Goal: Task Accomplishment & Management: Complete application form

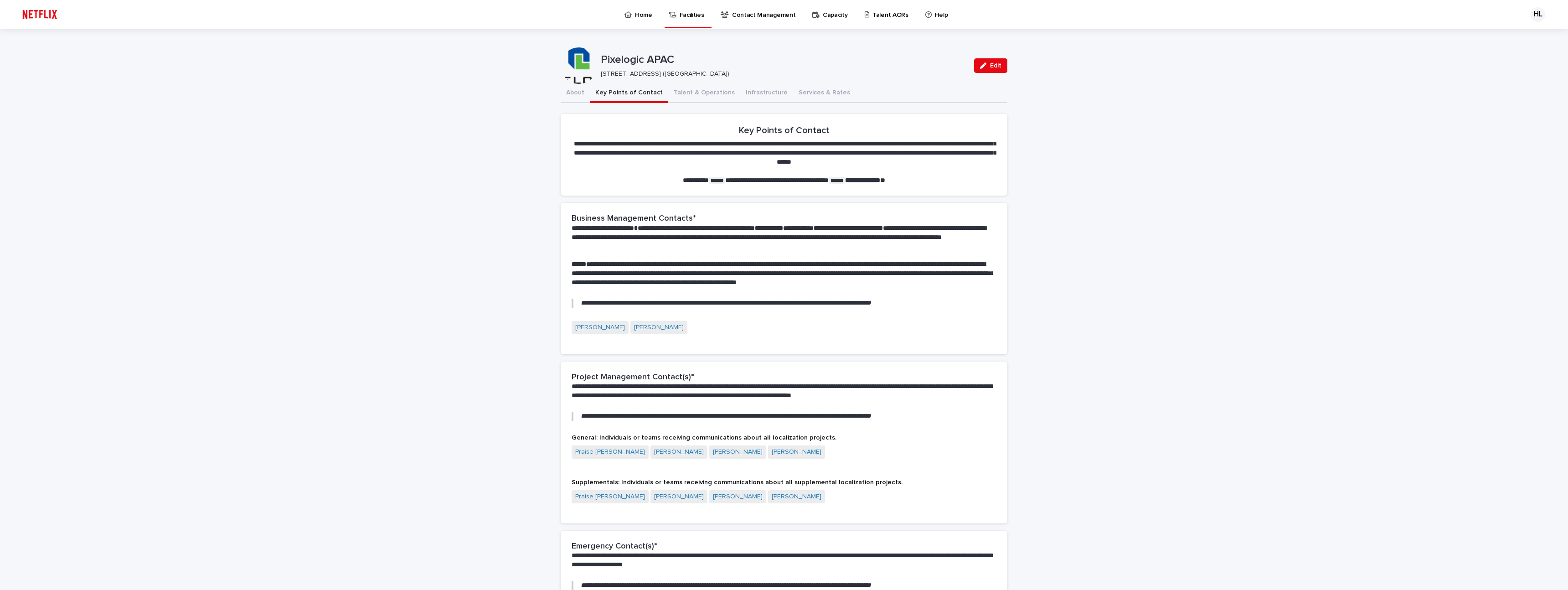
click at [634, 19] on link "Home" at bounding box center [640, 14] width 33 height 28
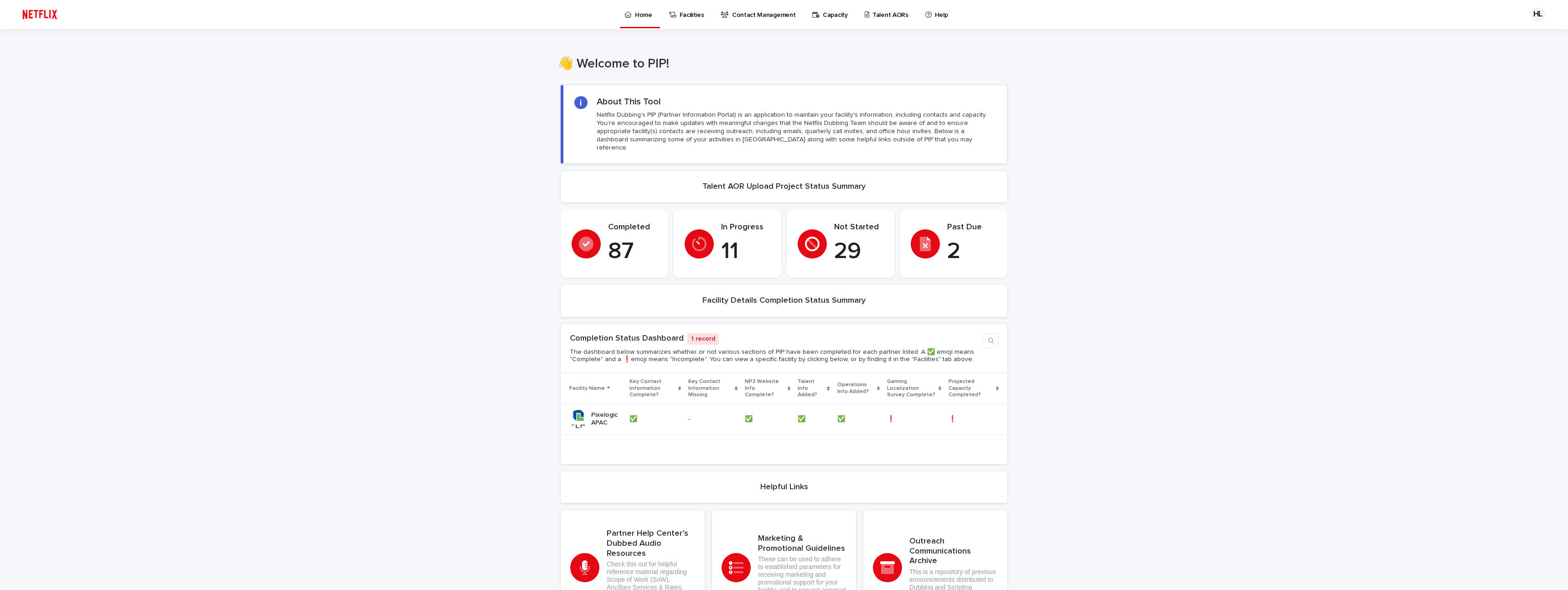
click at [752, 15] on p "Contact Management" at bounding box center [764, 9] width 63 height 19
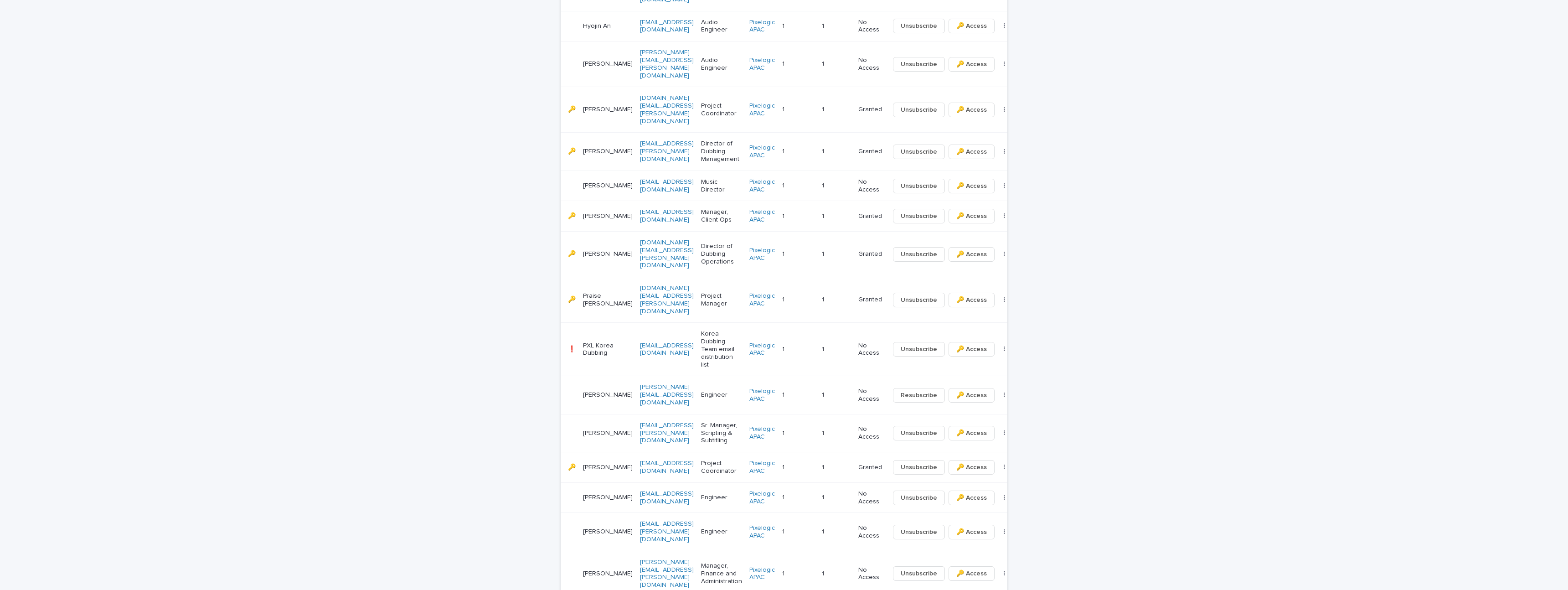
scroll to position [510, 0]
click at [901, 428] on span "Unsubscribe" at bounding box center [919, 432] width 37 height 9
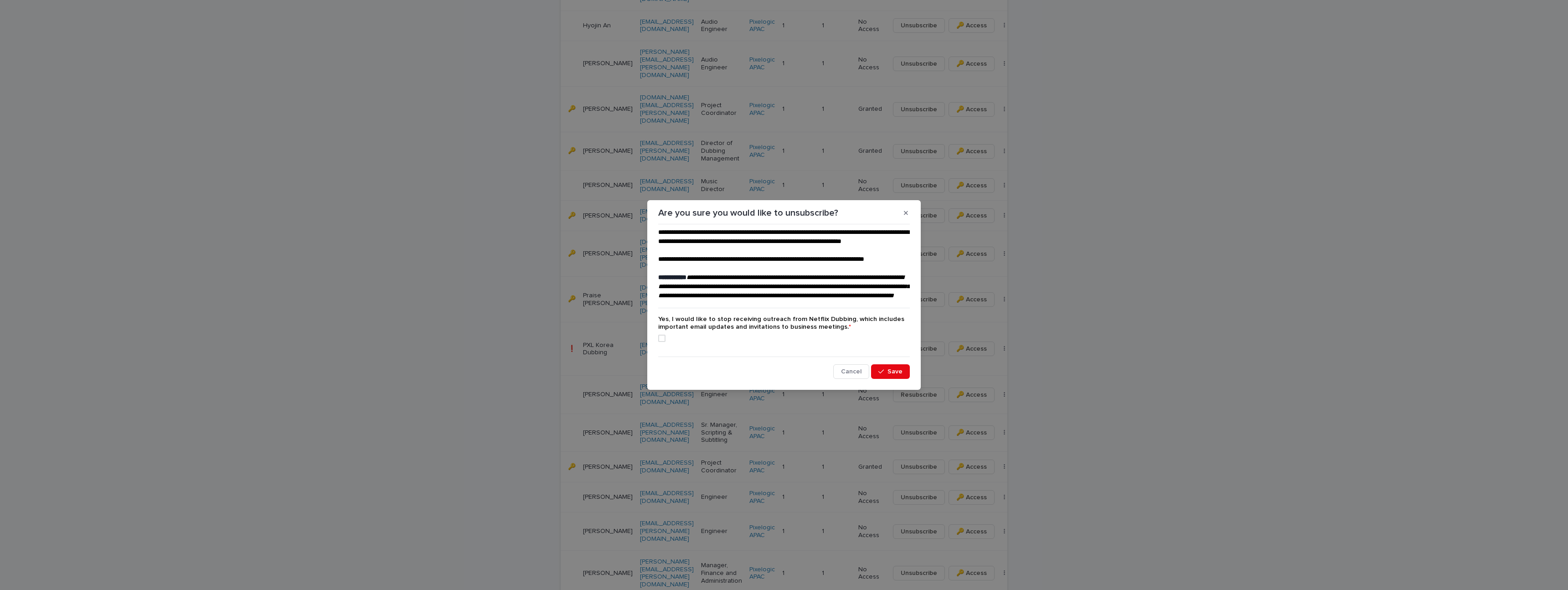
click at [662, 342] on span at bounding box center [662, 339] width 7 height 7
click at [887, 375] on div "button" at bounding box center [883, 371] width 9 height 6
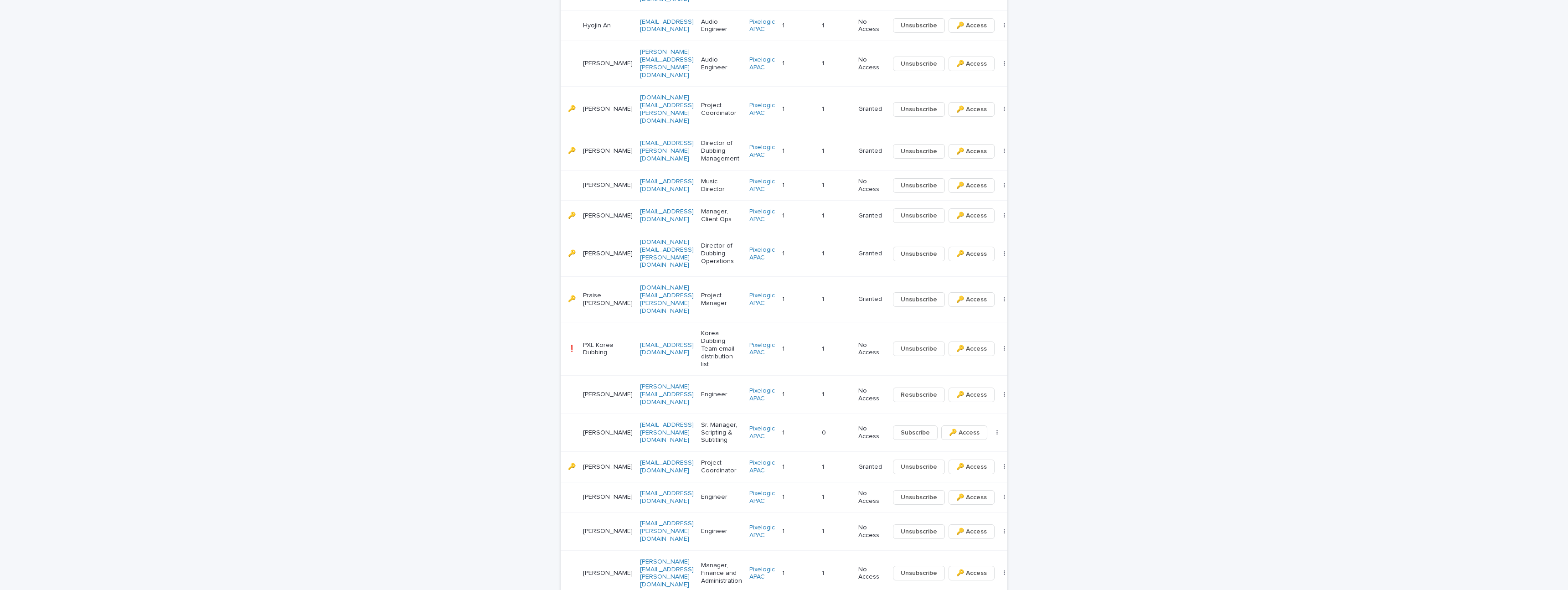
click at [982, 426] on div "Subscribe 🔑 Access ⤫ Delete" at bounding box center [950, 433] width 122 height 15
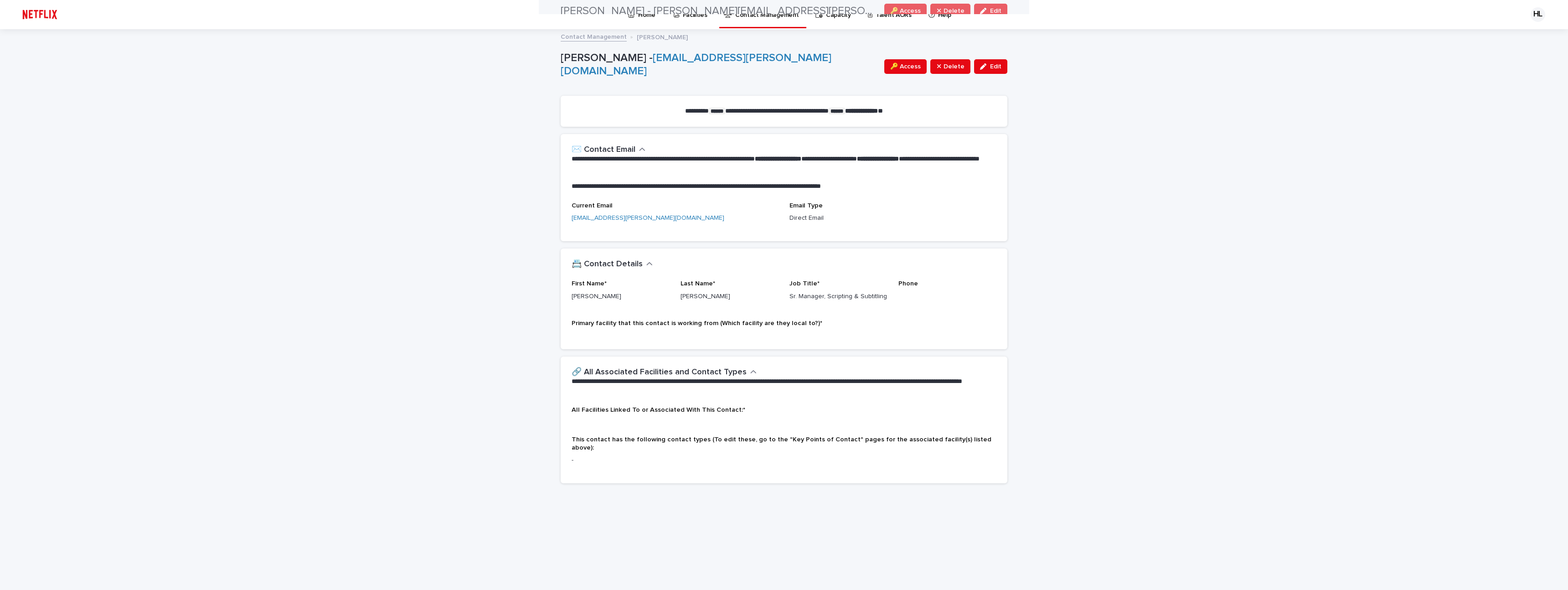
click at [975, 331] on div "Primary facility that this contact is working from (Which facility are they loc…" at bounding box center [784, 329] width 425 height 19
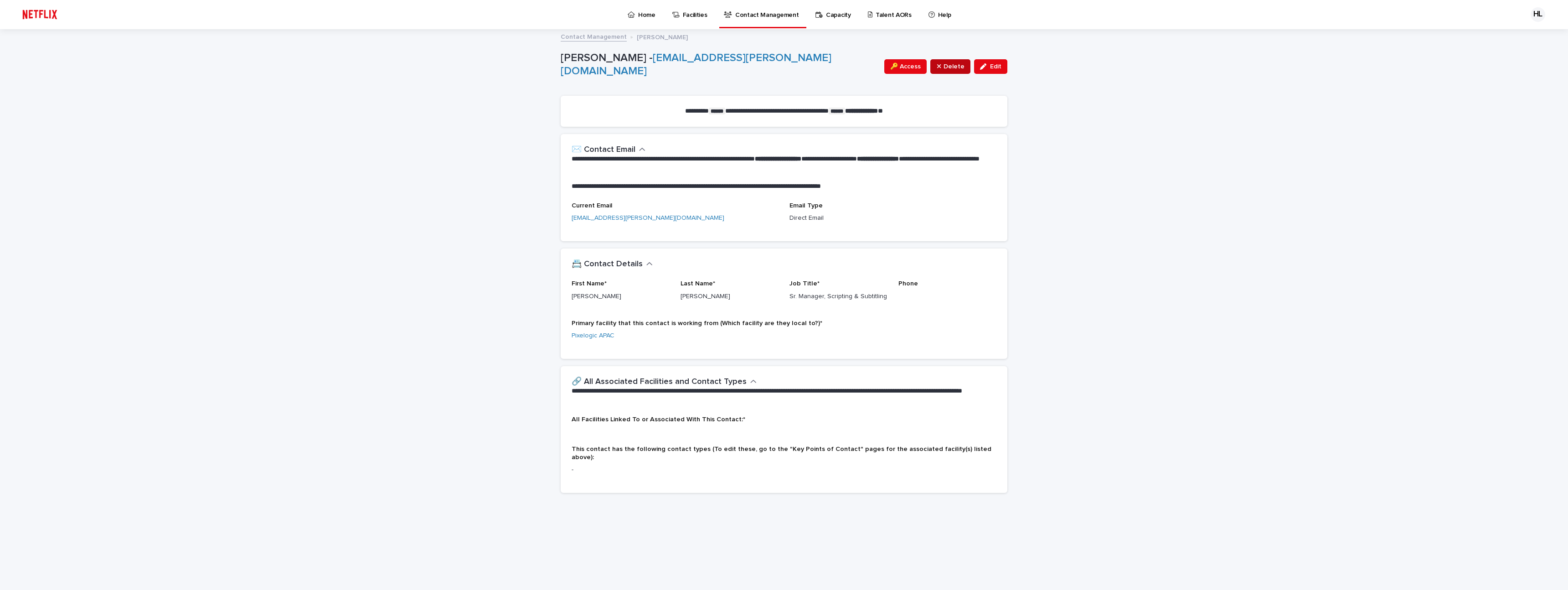
click at [956, 69] on span "⤫ Delete" at bounding box center [950, 66] width 28 height 9
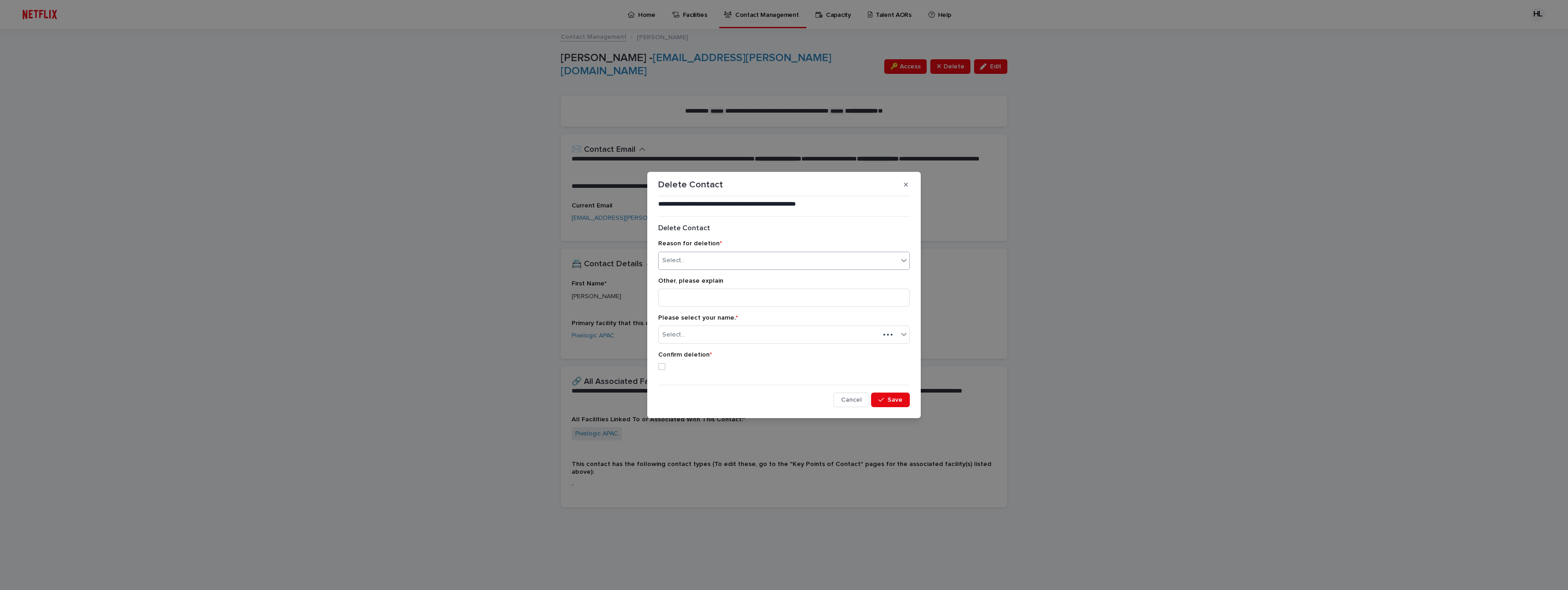
click at [676, 254] on div "Select..." at bounding box center [778, 261] width 239 height 15
click at [688, 298] on div "No longer at facility" at bounding box center [784, 294] width 251 height 16
click at [688, 298] on input at bounding box center [783, 298] width 251 height 18
click at [715, 339] on div "Select..." at bounding box center [778, 335] width 239 height 15
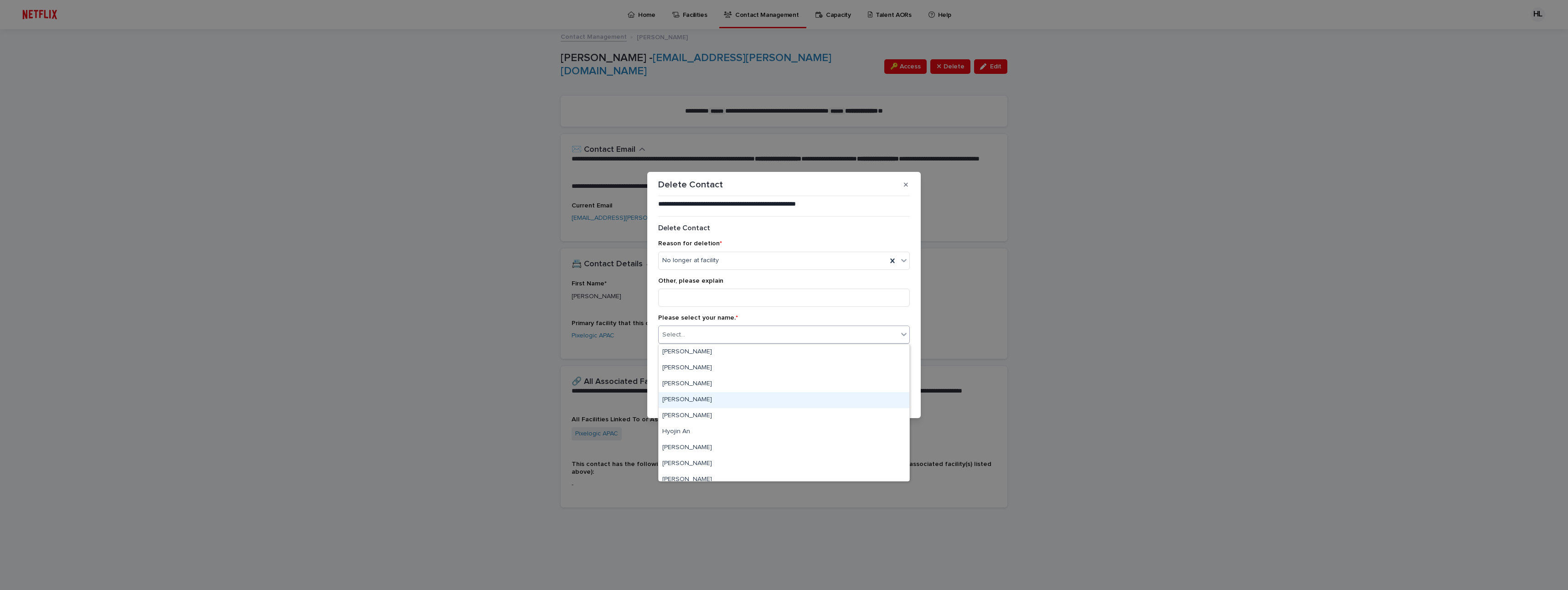
click at [709, 396] on div "[PERSON_NAME]" at bounding box center [784, 400] width 251 height 16
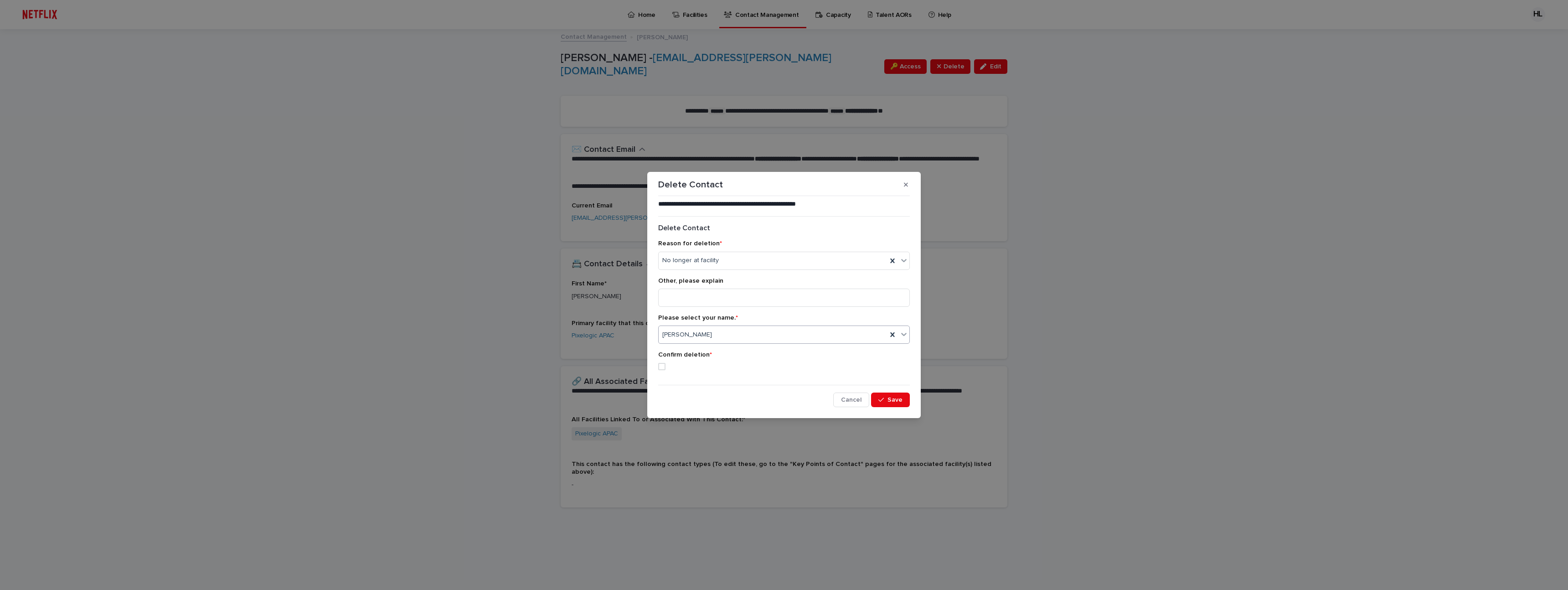
click at [661, 368] on span at bounding box center [662, 367] width 7 height 7
click at [895, 404] on button "Save" at bounding box center [891, 400] width 39 height 15
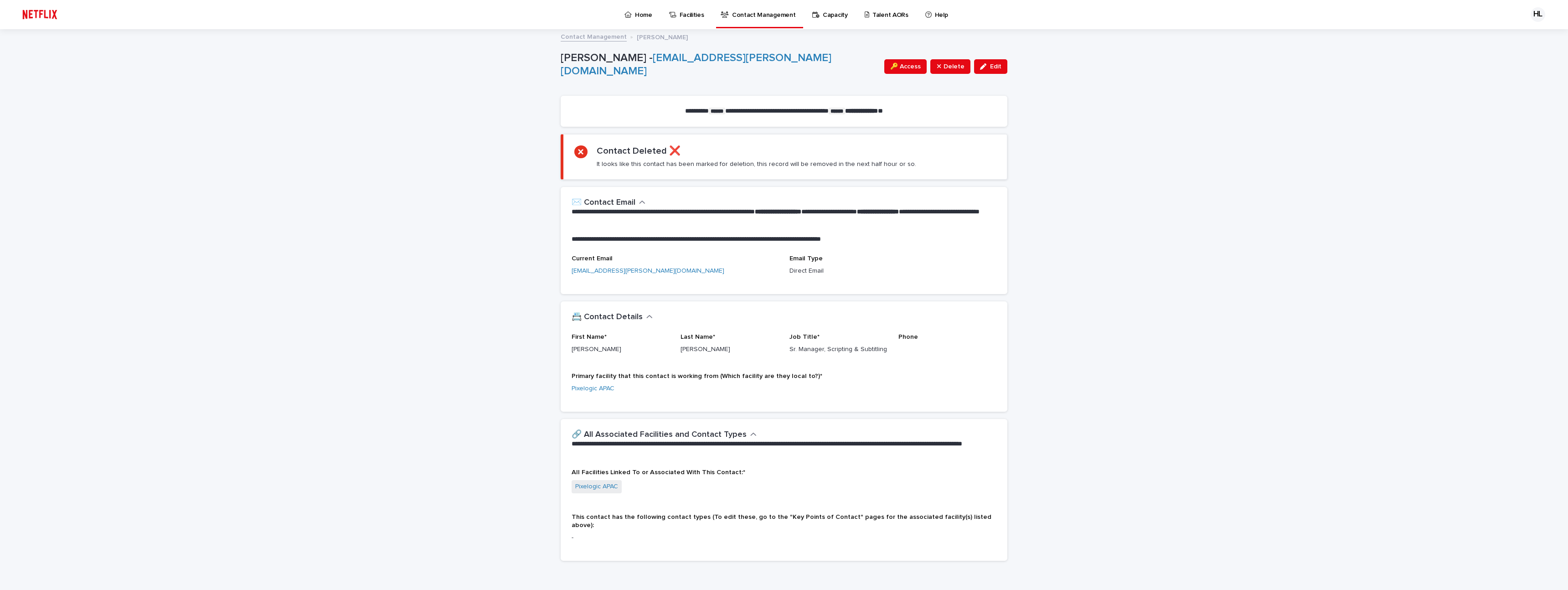
click at [690, 15] on p "Facilities" at bounding box center [692, 9] width 24 height 19
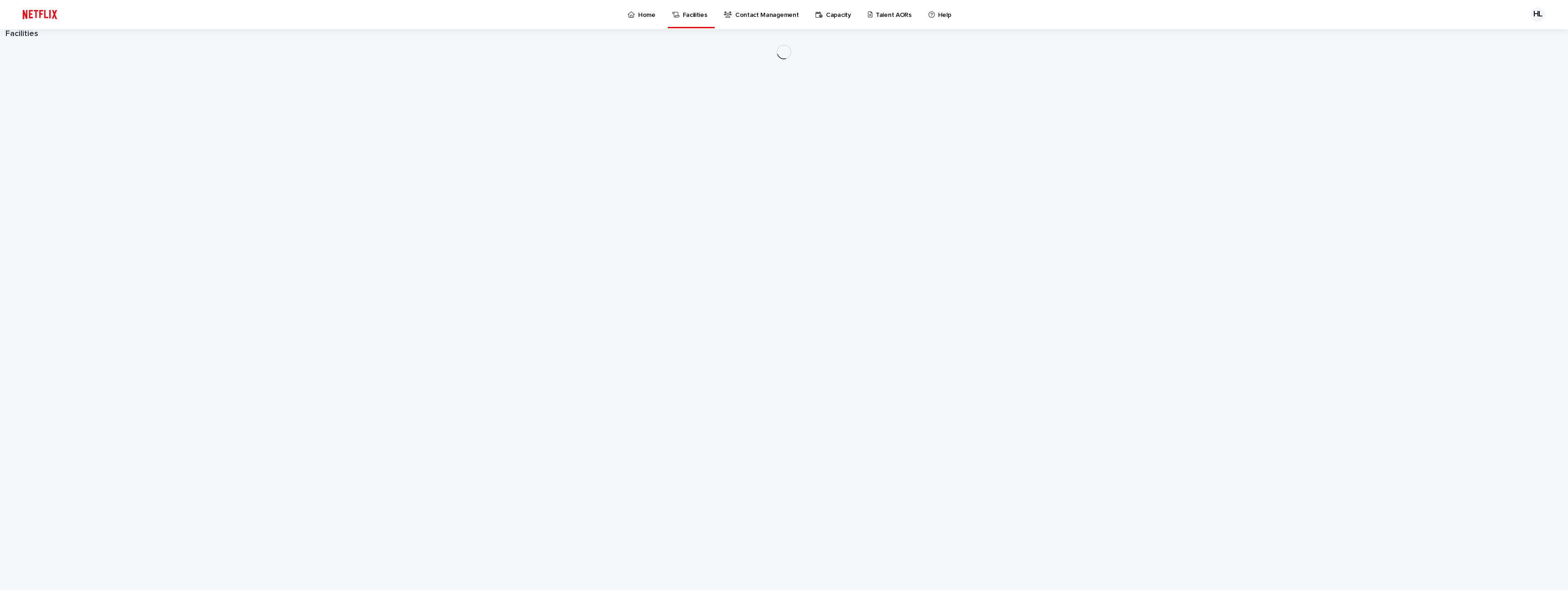
click at [768, 23] on link "Contact Management" at bounding box center [763, 14] width 80 height 28
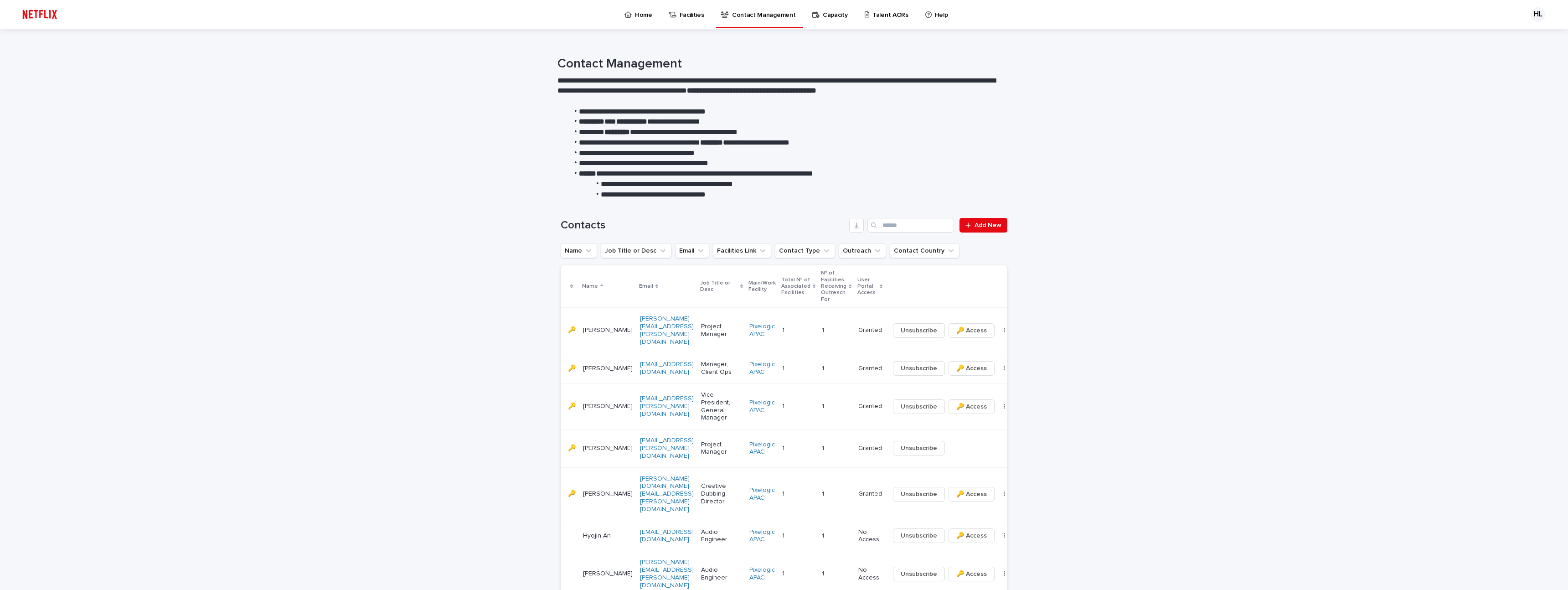
click at [760, 13] on p "Contact Management" at bounding box center [764, 9] width 63 height 19
click at [987, 219] on link "Add New" at bounding box center [983, 225] width 48 height 15
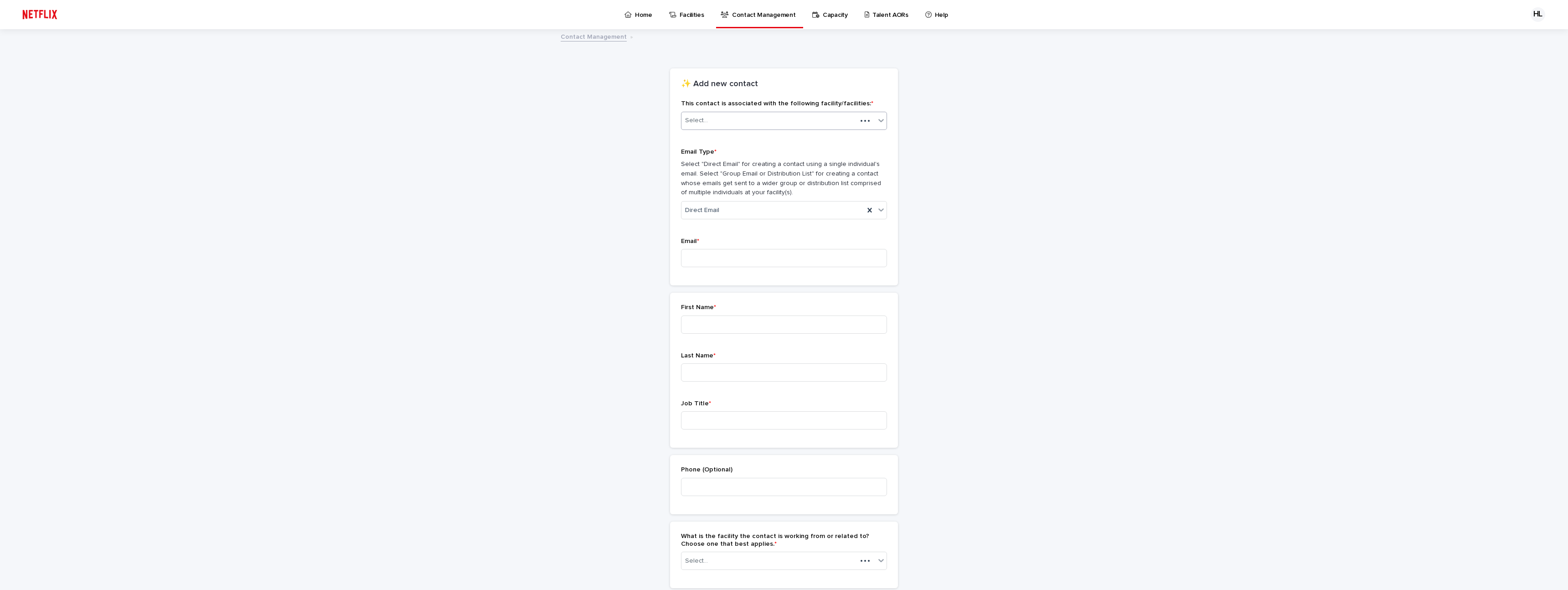
click at [757, 122] on div "Select..." at bounding box center [769, 121] width 175 height 15
click at [743, 133] on div "Pixelogic APAC" at bounding box center [780, 138] width 205 height 16
click at [712, 208] on span "Direct Email" at bounding box center [702, 211] width 34 height 10
click at [703, 255] on input at bounding box center [784, 258] width 206 height 18
type input "**********"
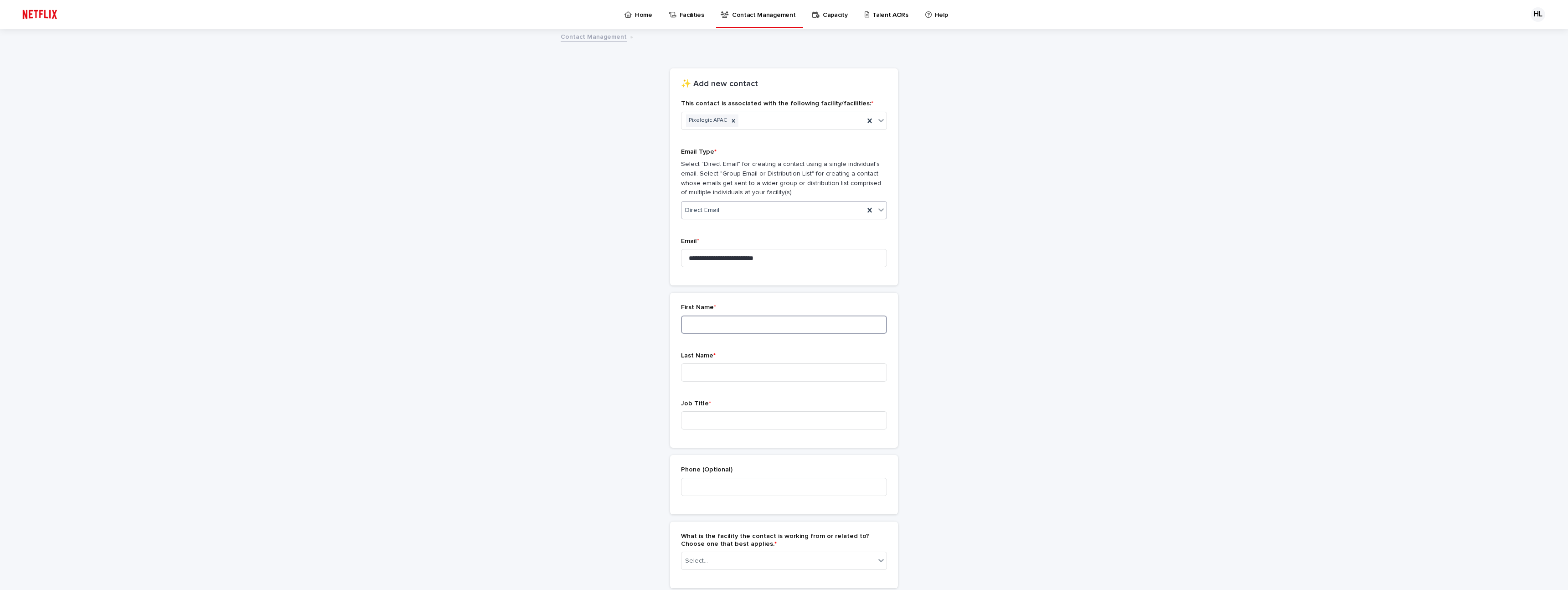
click at [743, 327] on input at bounding box center [784, 325] width 206 height 18
type input "*****"
type input "***"
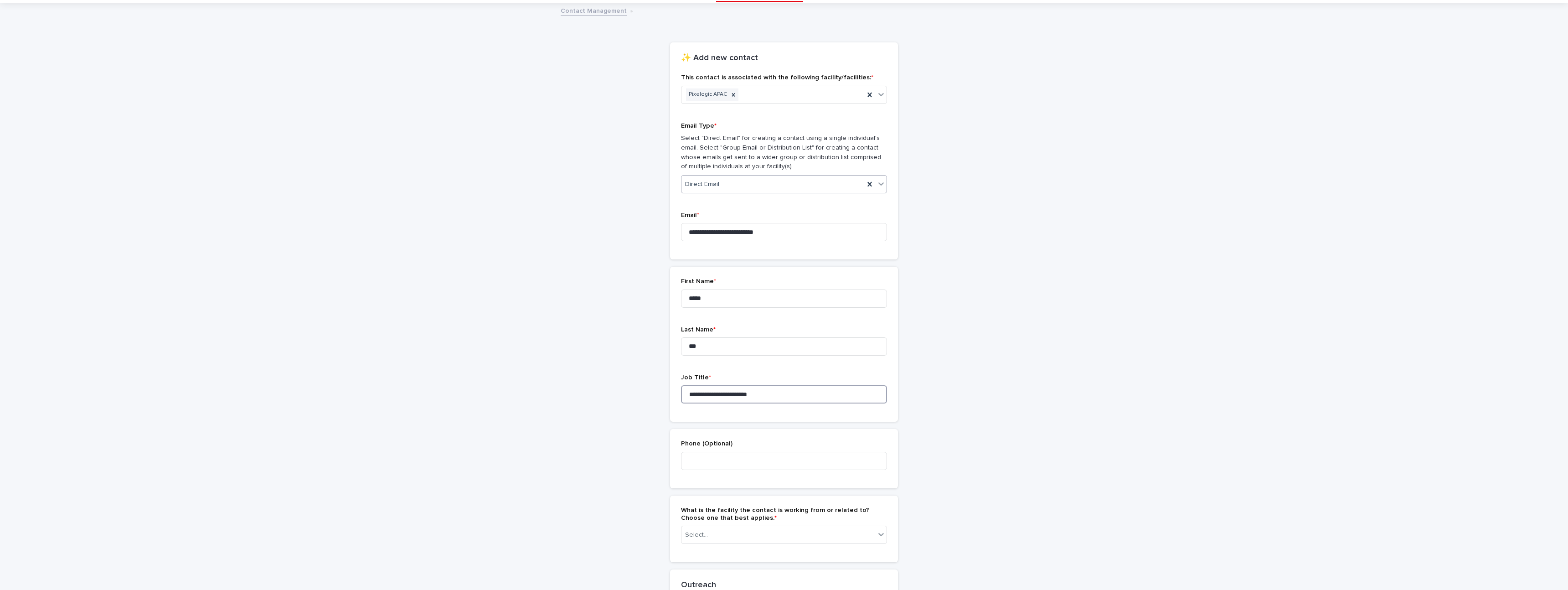
scroll to position [167, 0]
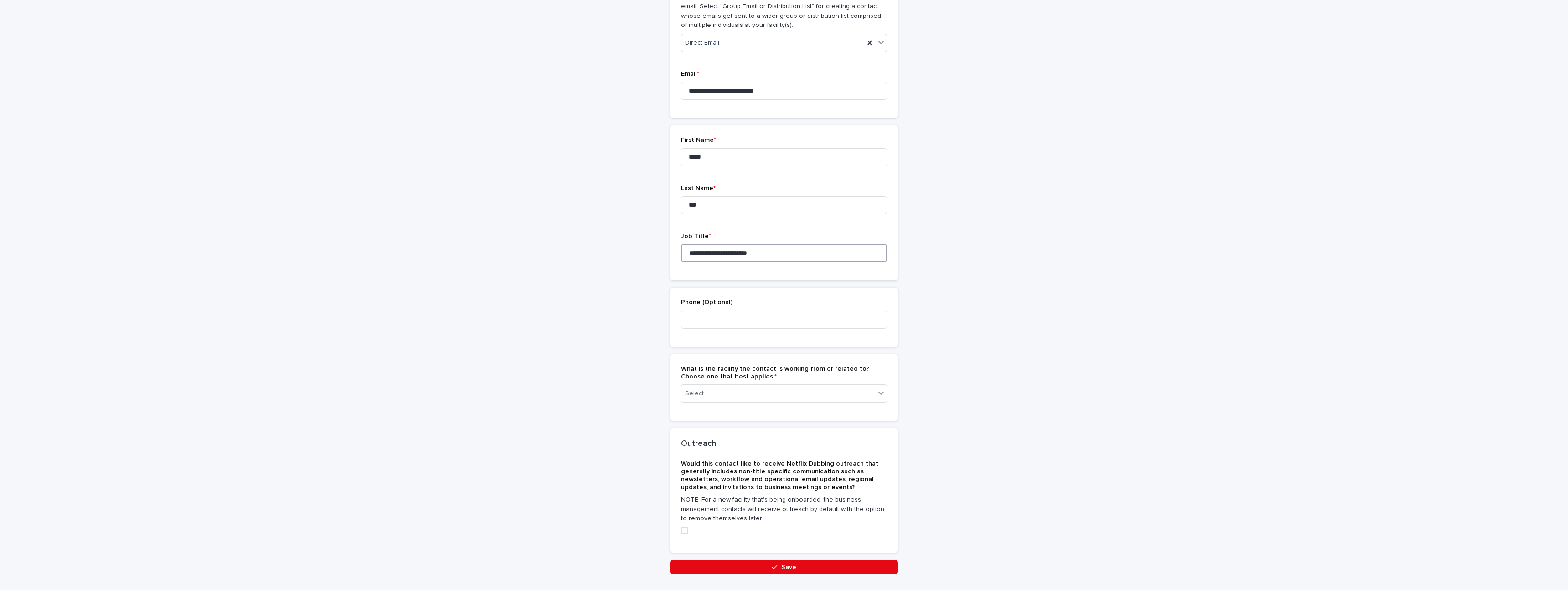
type input "**********"
drag, startPoint x: 763, startPoint y: 305, endPoint x: 782, endPoint y: 317, distance: 22.5
click at [765, 306] on div "Phone (Optional)" at bounding box center [784, 317] width 206 height 37
click at [782, 317] on input at bounding box center [784, 320] width 206 height 18
type input "**********"
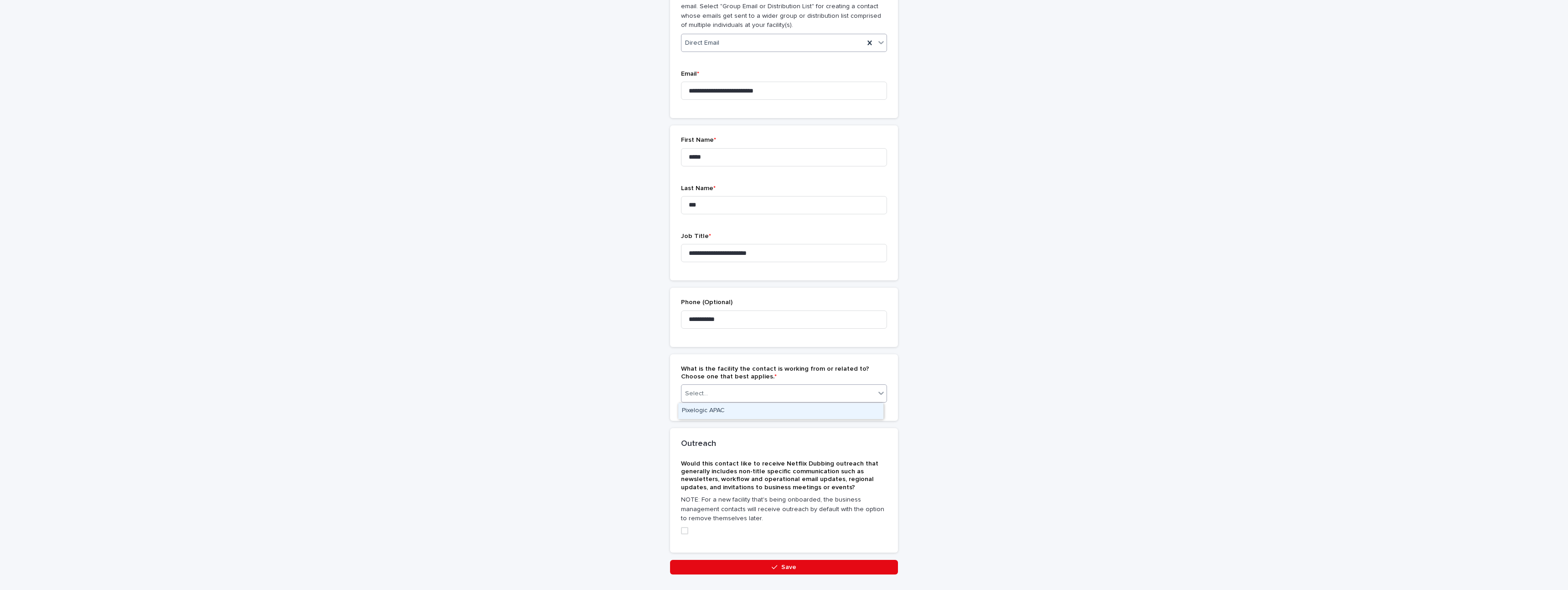
click at [740, 384] on div "Select..." at bounding box center [784, 393] width 206 height 18
click at [718, 415] on div "Pixelogic APAC" at bounding box center [780, 411] width 205 height 16
click at [681, 535] on div "Would this contact like to receive Netflix Dubbing outreach that generally incl…" at bounding box center [784, 501] width 206 height 82
click at [682, 533] on span at bounding box center [685, 531] width 7 height 7
click at [765, 575] on div "**********" at bounding box center [784, 230] width 456 height 734
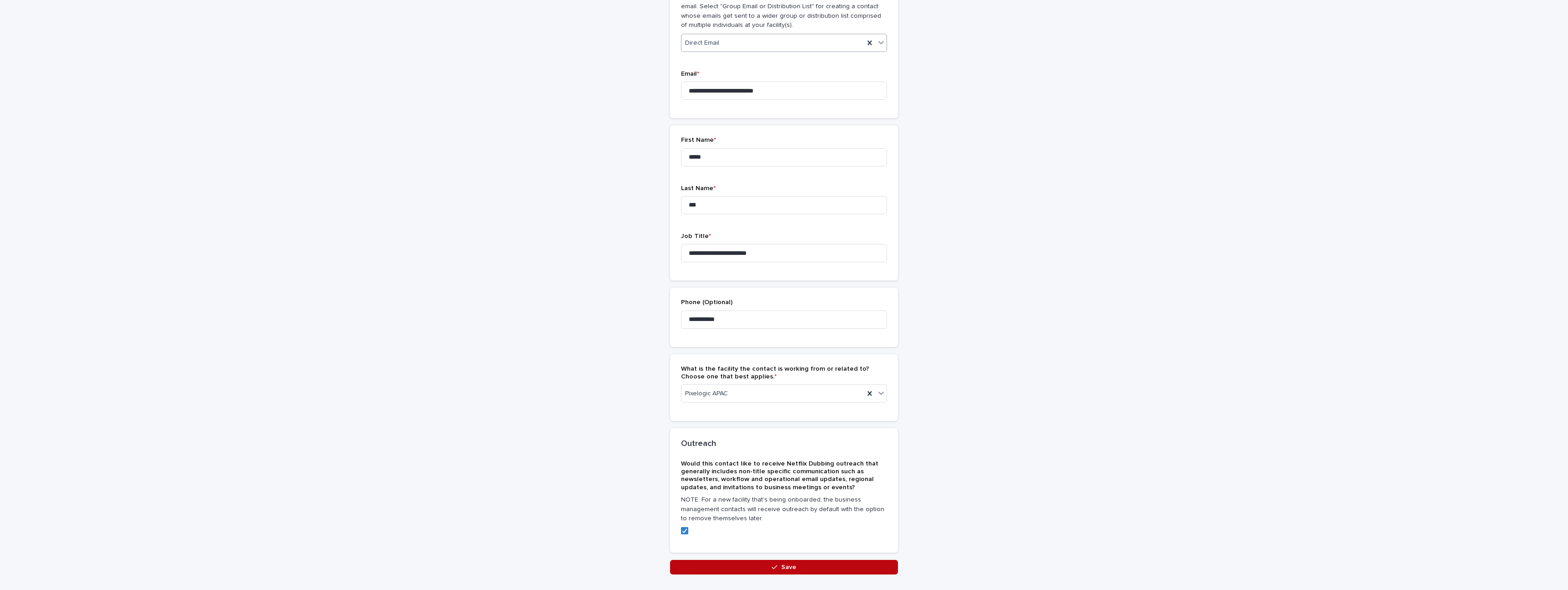
click at [791, 565] on span "Save" at bounding box center [789, 567] width 15 height 6
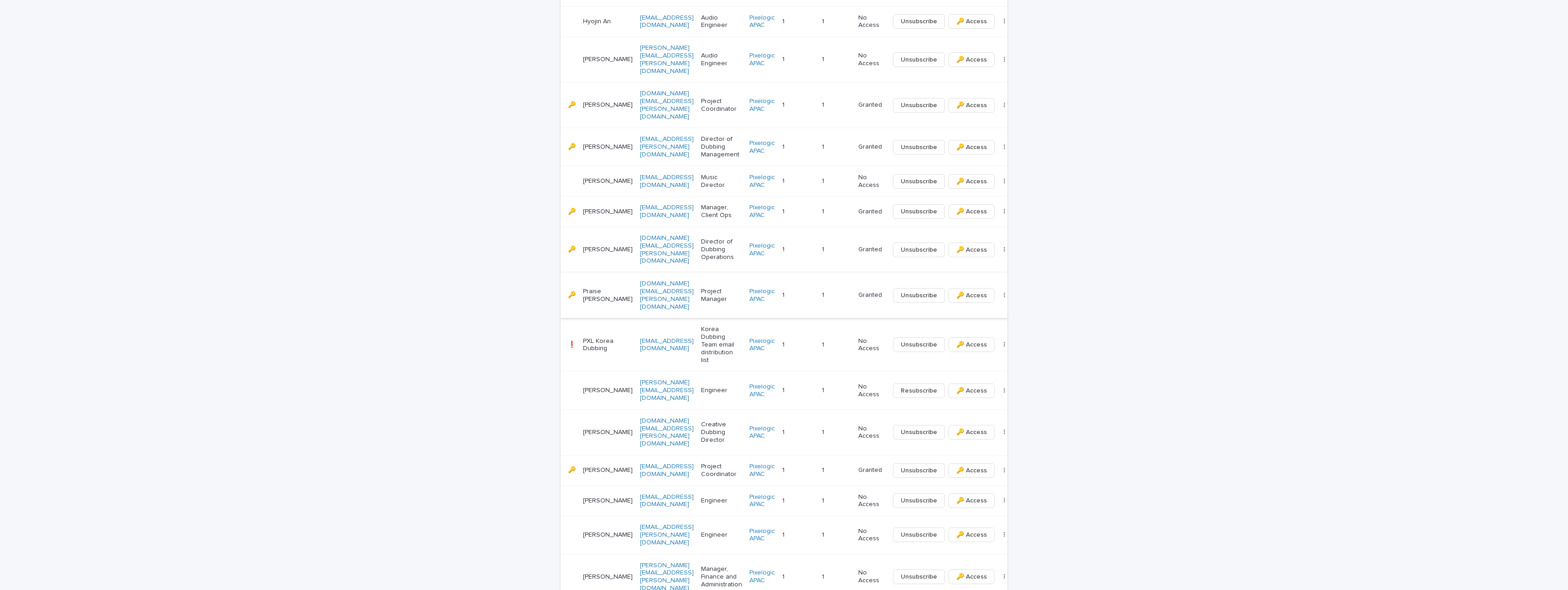
scroll to position [517, 0]
click at [956, 425] on span "🔑 Access" at bounding box center [971, 429] width 30 height 9
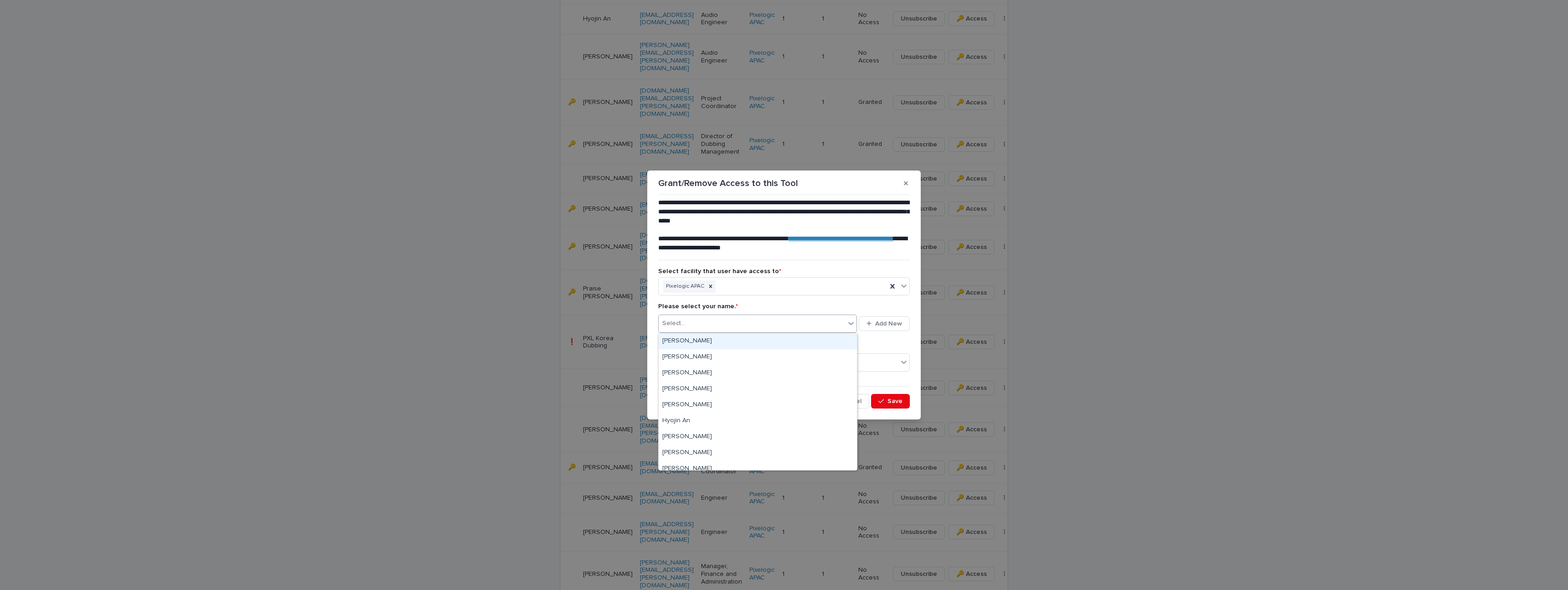
click at [665, 324] on div "Select..." at bounding box center [673, 323] width 23 height 10
click at [688, 387] on div "[PERSON_NAME]" at bounding box center [758, 389] width 198 height 16
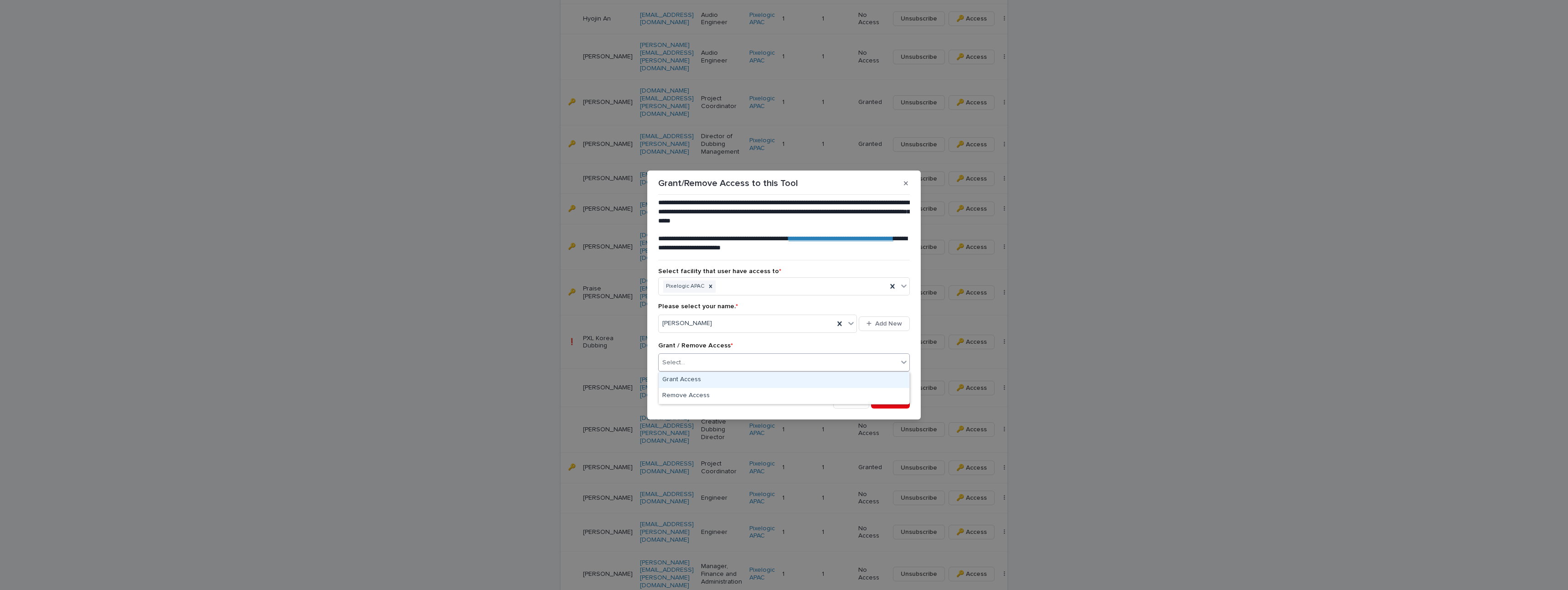
click at [721, 367] on div "Select..." at bounding box center [778, 362] width 239 height 15
click at [681, 373] on div "Grant Access" at bounding box center [784, 380] width 251 height 16
click at [881, 404] on button "Save" at bounding box center [891, 401] width 39 height 15
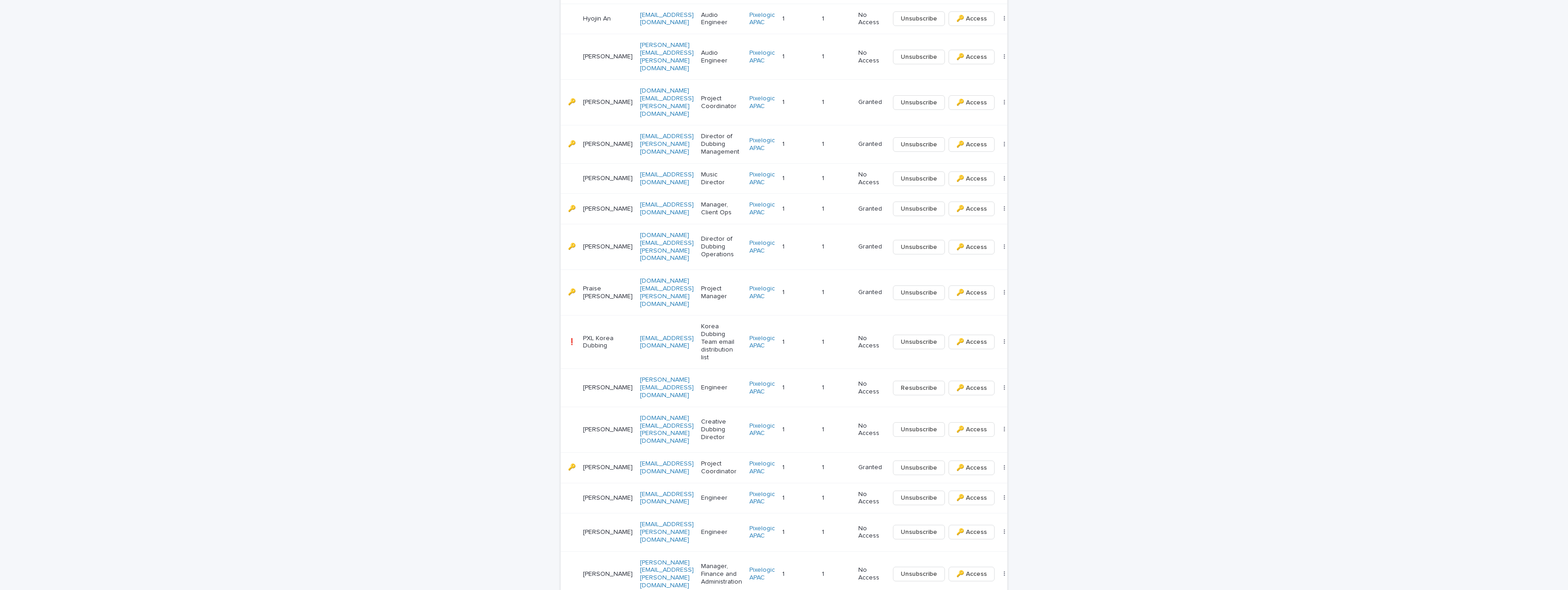
click at [1063, 348] on div "Loading... Saving… Loading... Saving… Contacts Add New Name Job Title or Desc E…" at bounding box center [784, 198] width 1568 height 1030
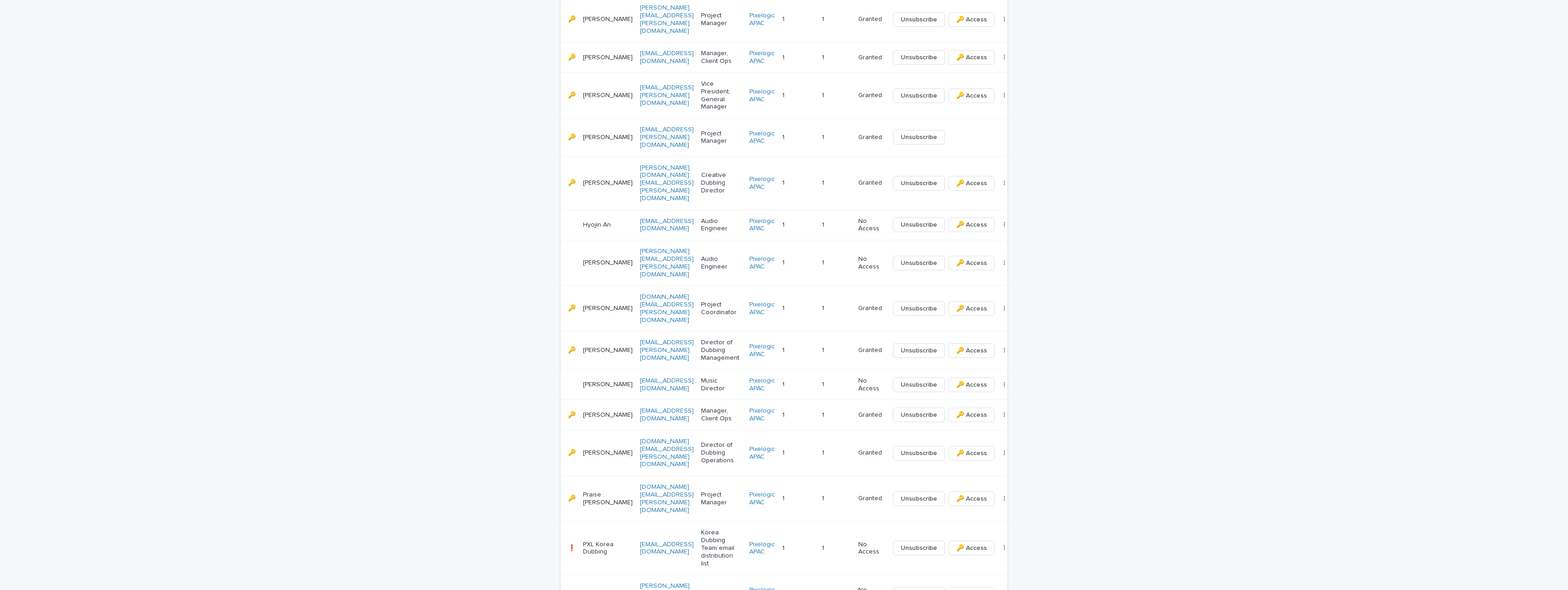
scroll to position [517, 0]
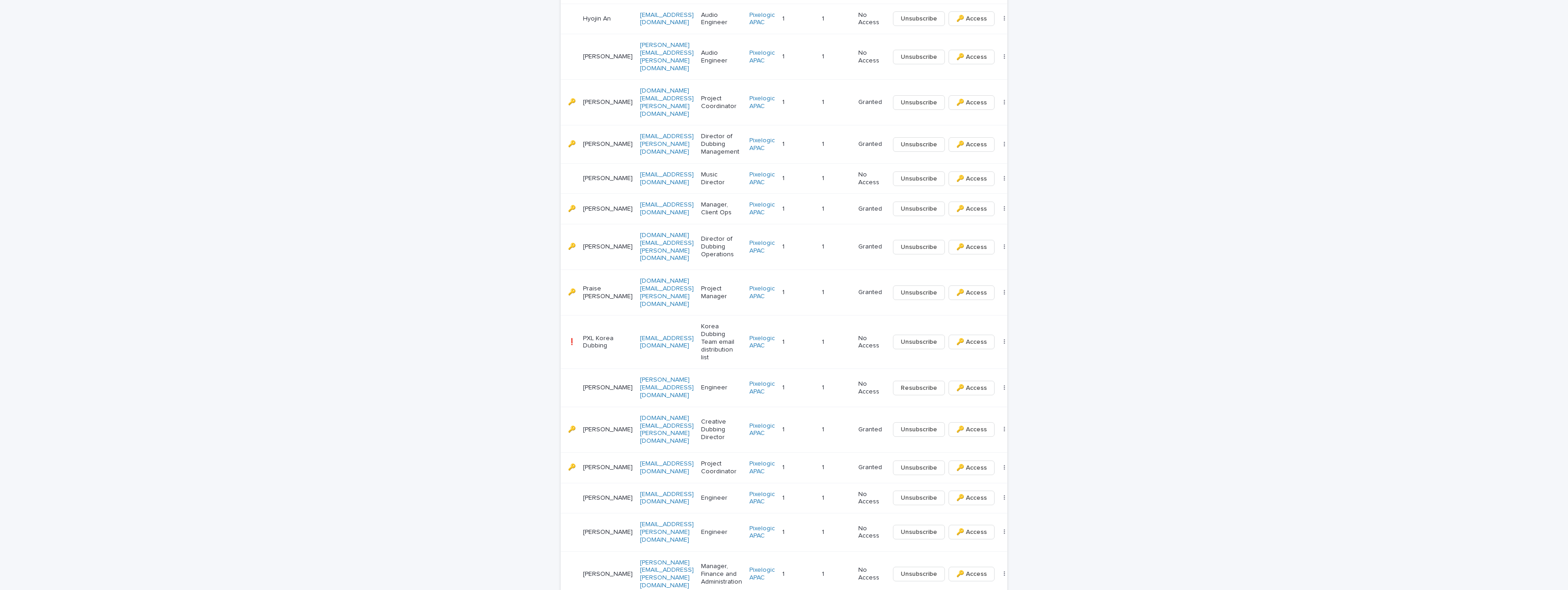
click at [76, 337] on div "Loading... Saving… Loading... Saving… Contacts Add New Name Job Title or Desc E…" at bounding box center [784, 198] width 1568 height 1030
